Goal: Task Accomplishment & Management: Manage account settings

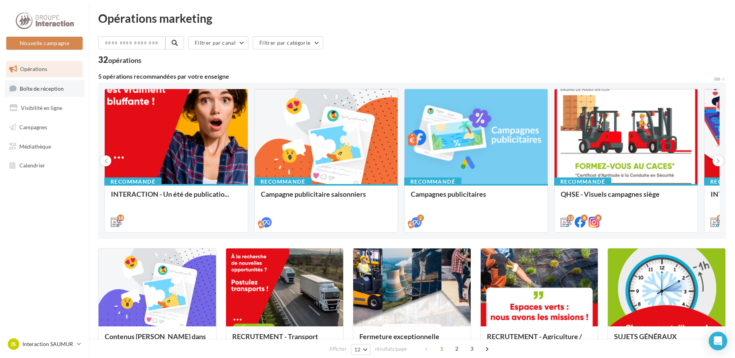
click at [52, 92] on span "Boîte de réception" at bounding box center [42, 88] width 44 height 7
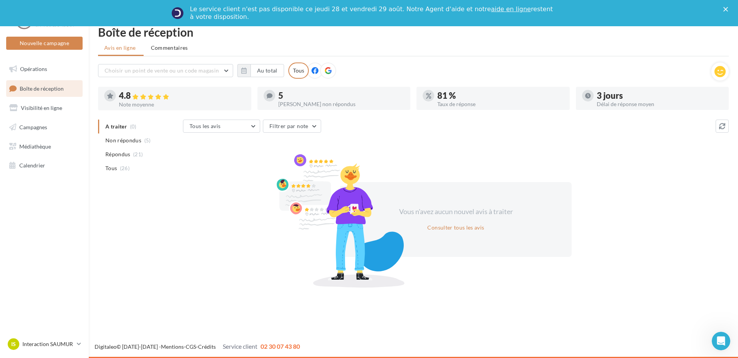
click at [173, 48] on span "Commentaires" at bounding box center [169, 48] width 37 height 8
